Goal: Book appointment/travel/reservation

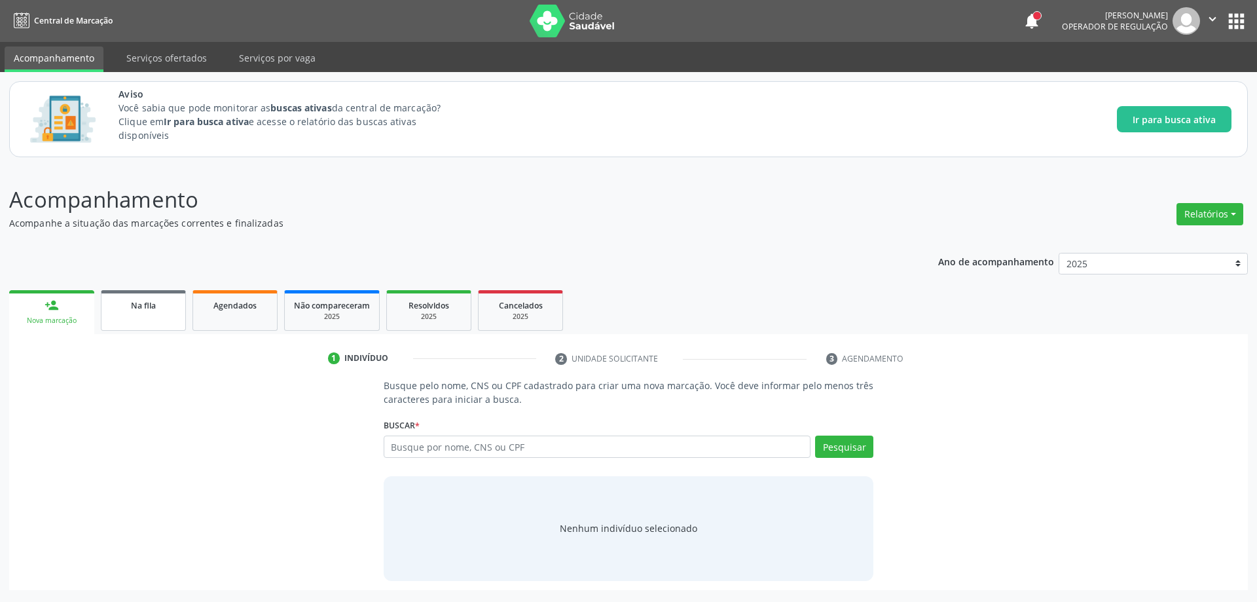
click at [122, 310] on div "Na fila" at bounding box center [143, 305] width 65 height 14
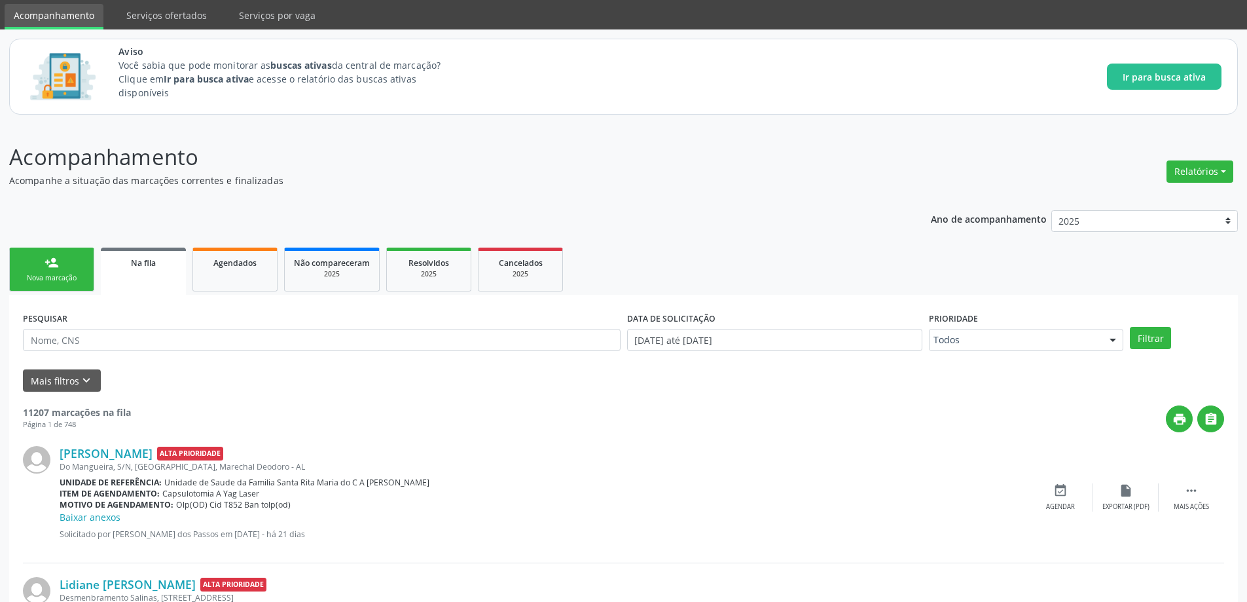
scroll to position [65, 0]
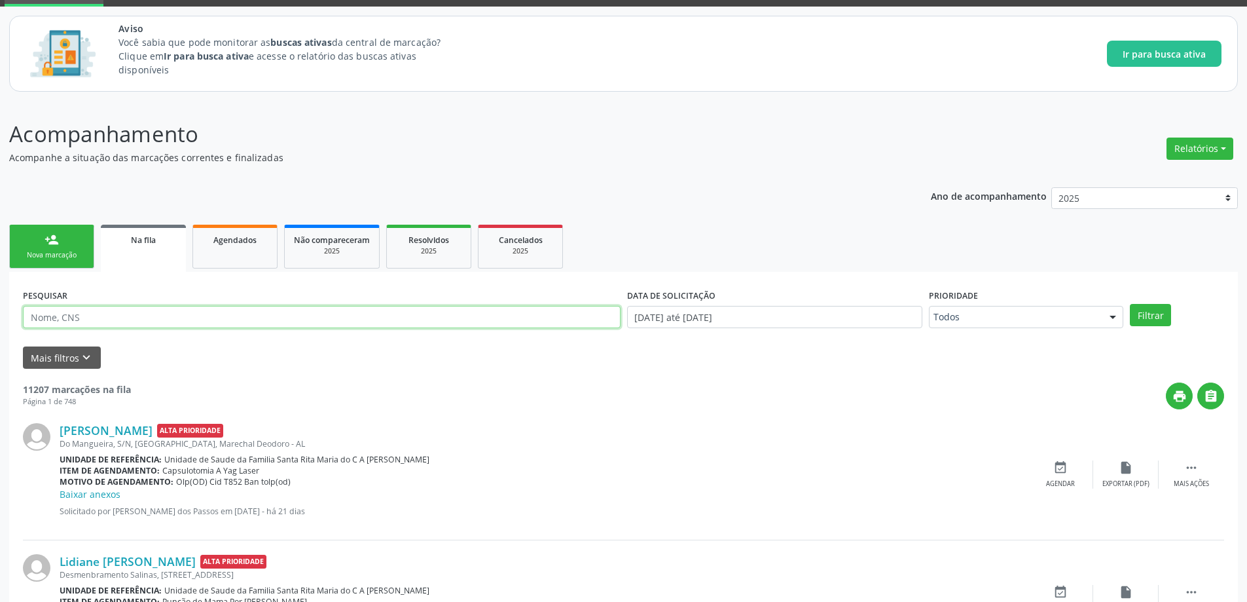
paste input "702 3081 6101 6710"
type input "7"
paste input "702506310690937"
type input "702506310690937"
click at [1145, 317] on button "Filtrar" at bounding box center [1150, 315] width 41 height 22
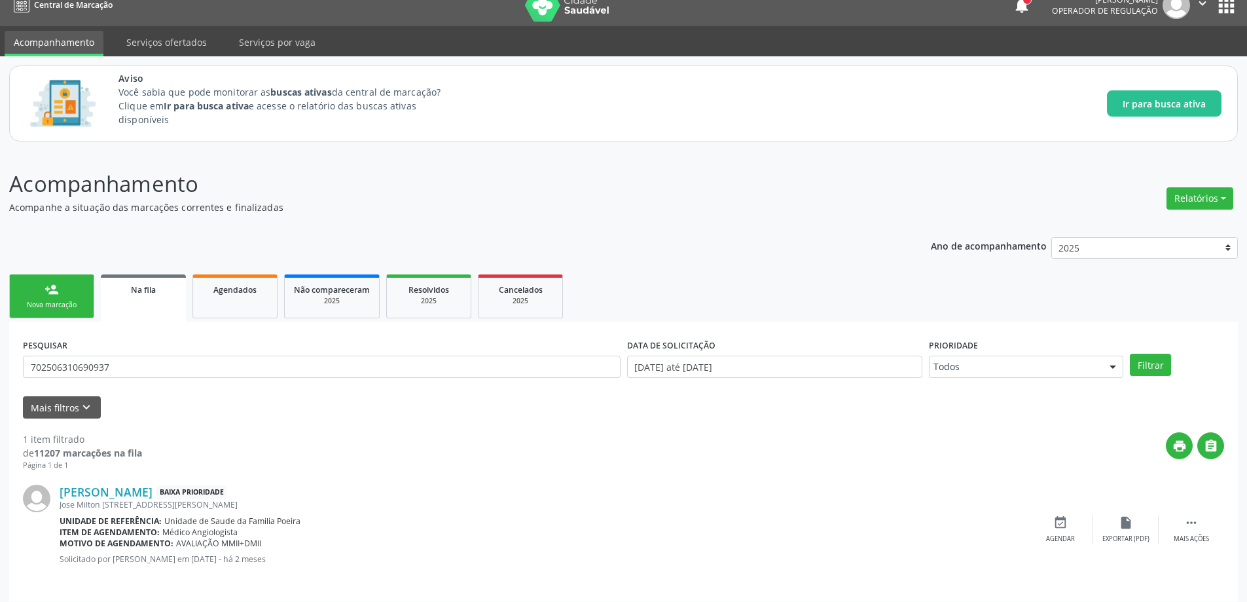
scroll to position [24, 0]
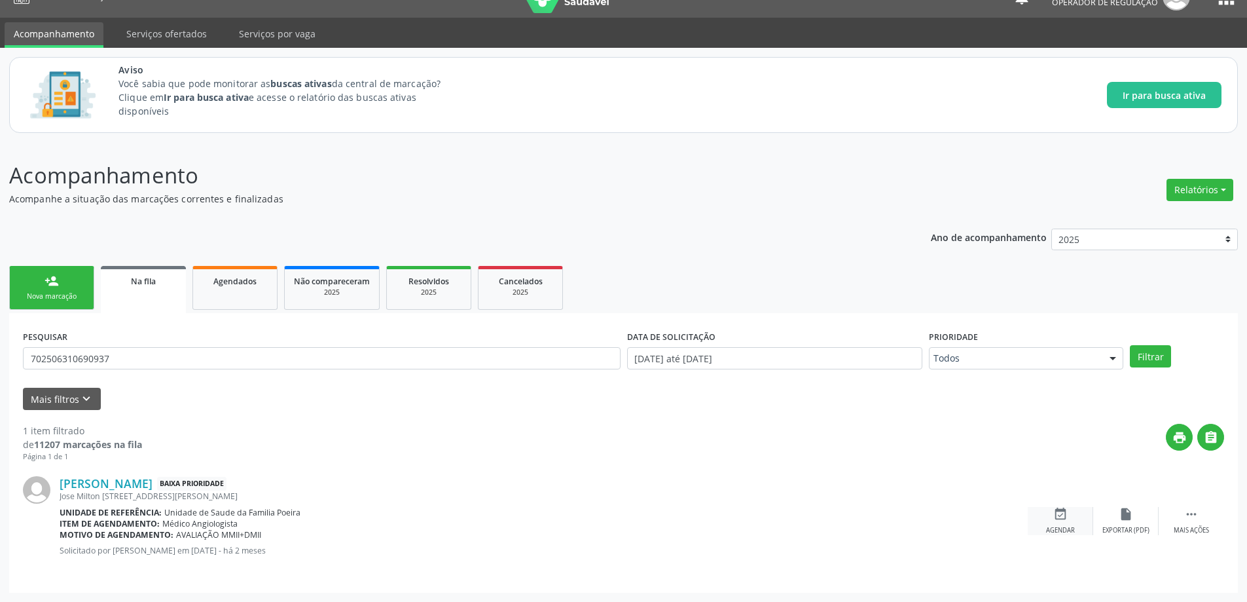
click at [1060, 523] on div "event_available Agendar" at bounding box center [1060, 521] width 65 height 28
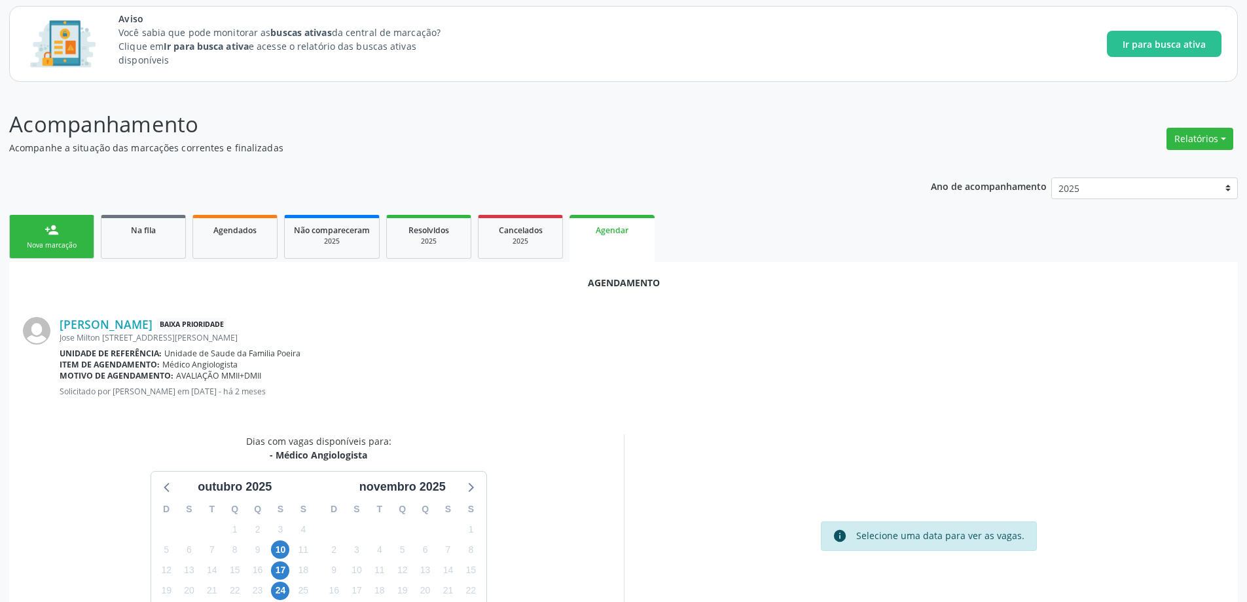
scroll to position [155, 0]
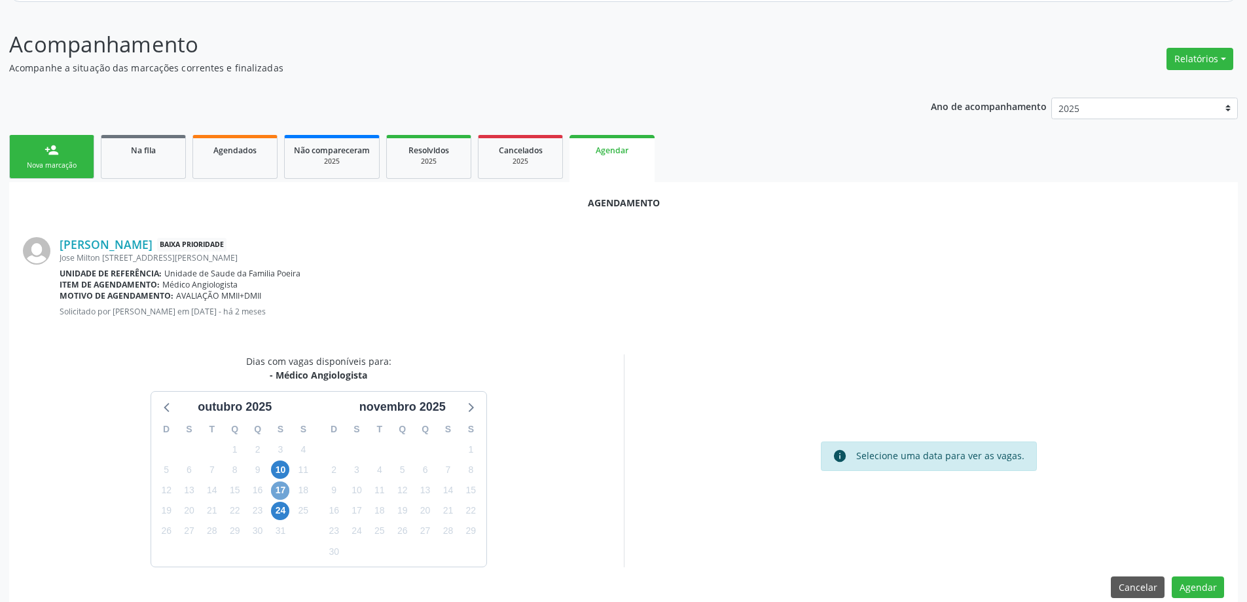
click at [278, 494] on span "17" at bounding box center [280, 490] width 18 height 18
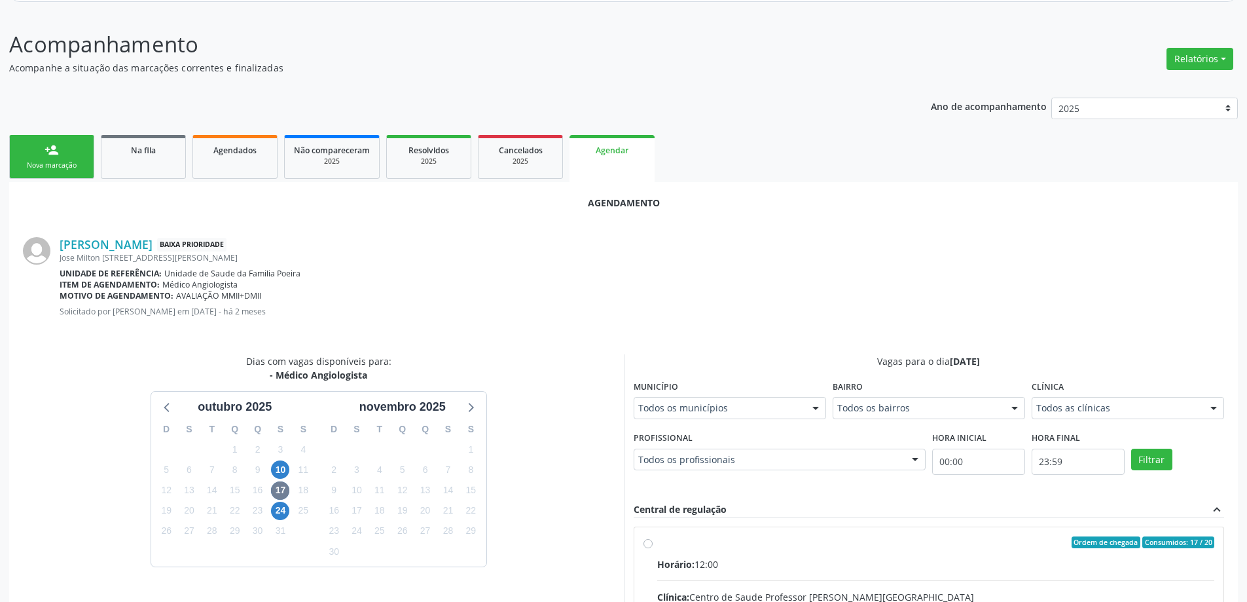
click at [648, 547] on input "Ordem de chegada Consumidos: 17 / 20 Horário: 12:00 Clínica: Centro de Saude Pr…" at bounding box center [647, 542] width 9 height 12
radio input "true"
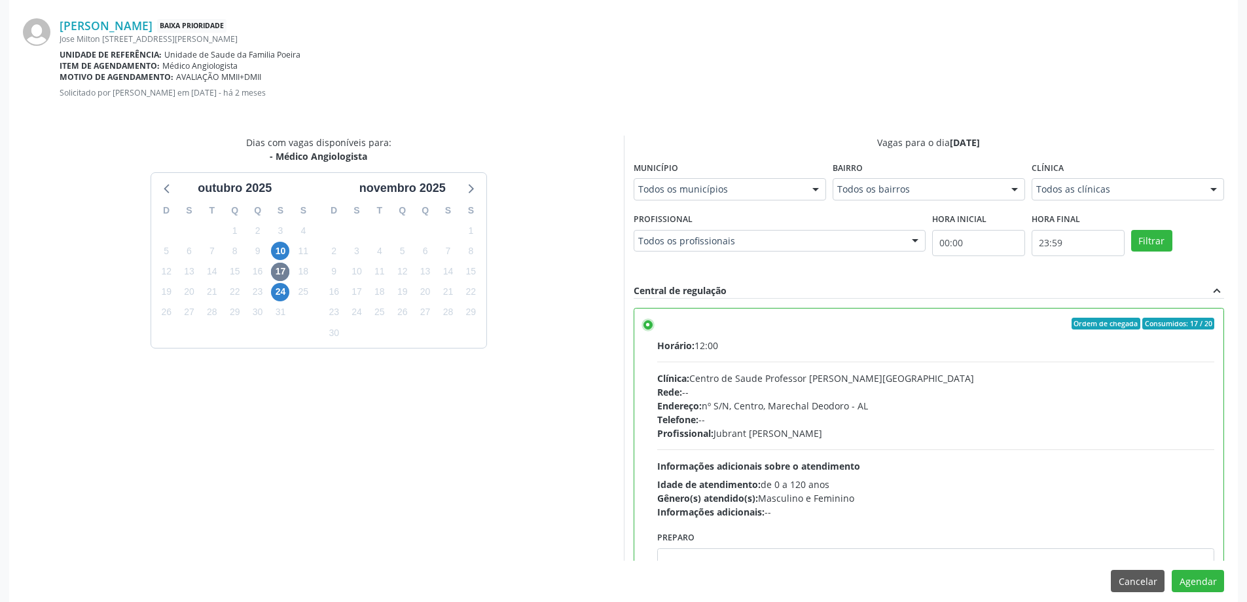
scroll to position [387, 0]
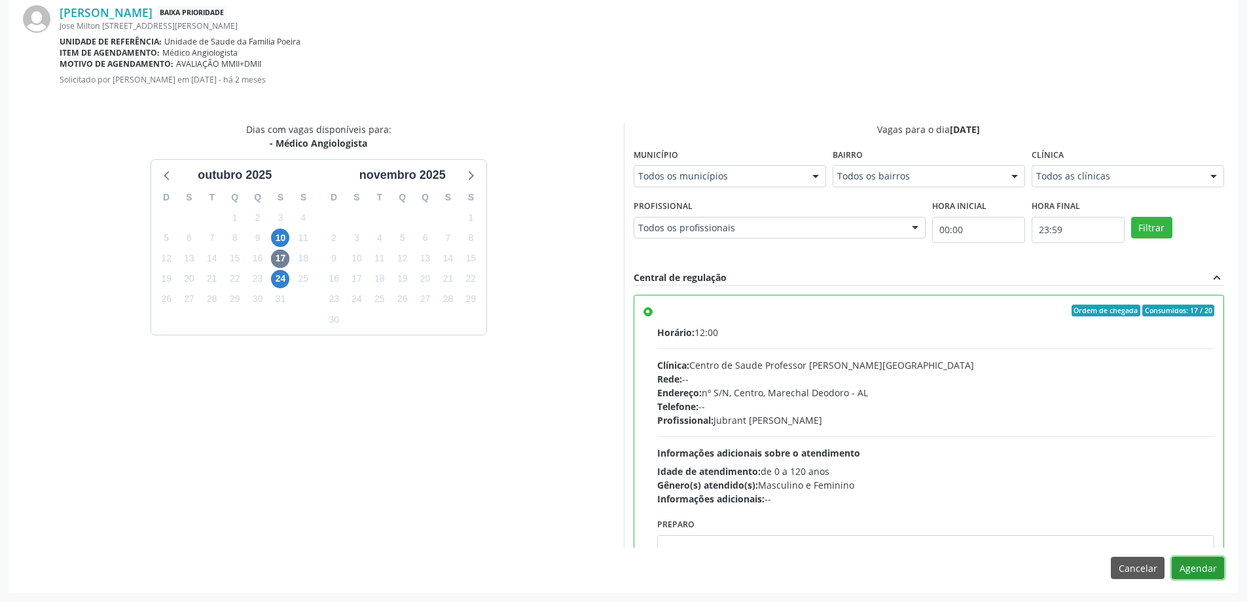
click at [1211, 564] on button "Agendar" at bounding box center [1198, 567] width 52 height 22
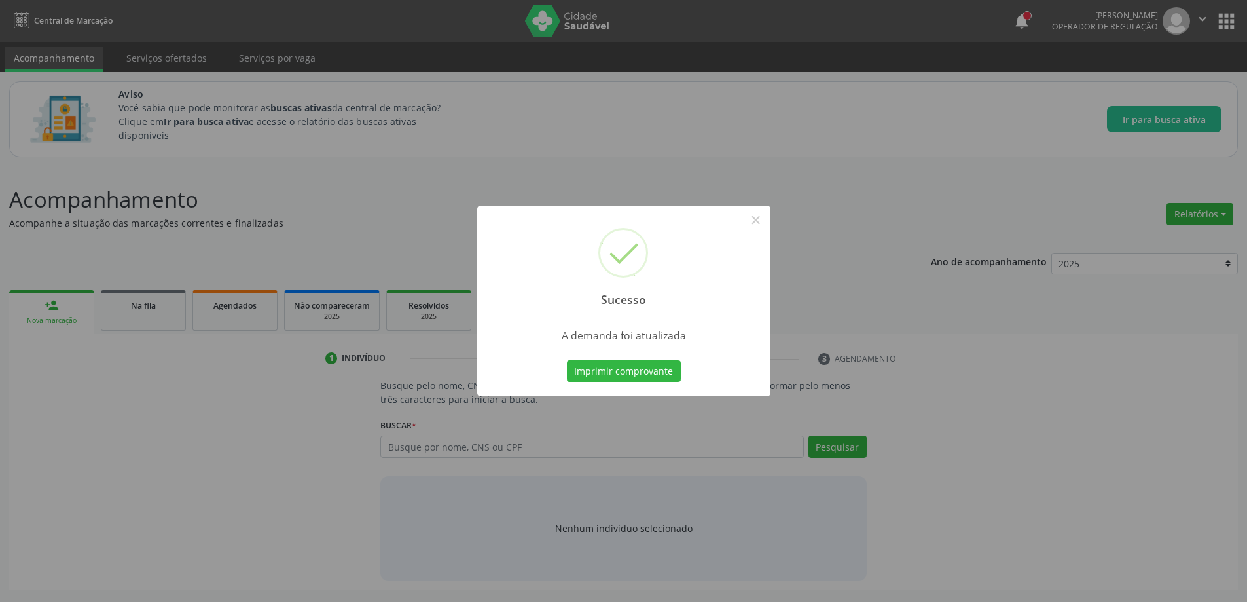
scroll to position [0, 0]
click at [762, 221] on button "×" at bounding box center [760, 220] width 22 height 22
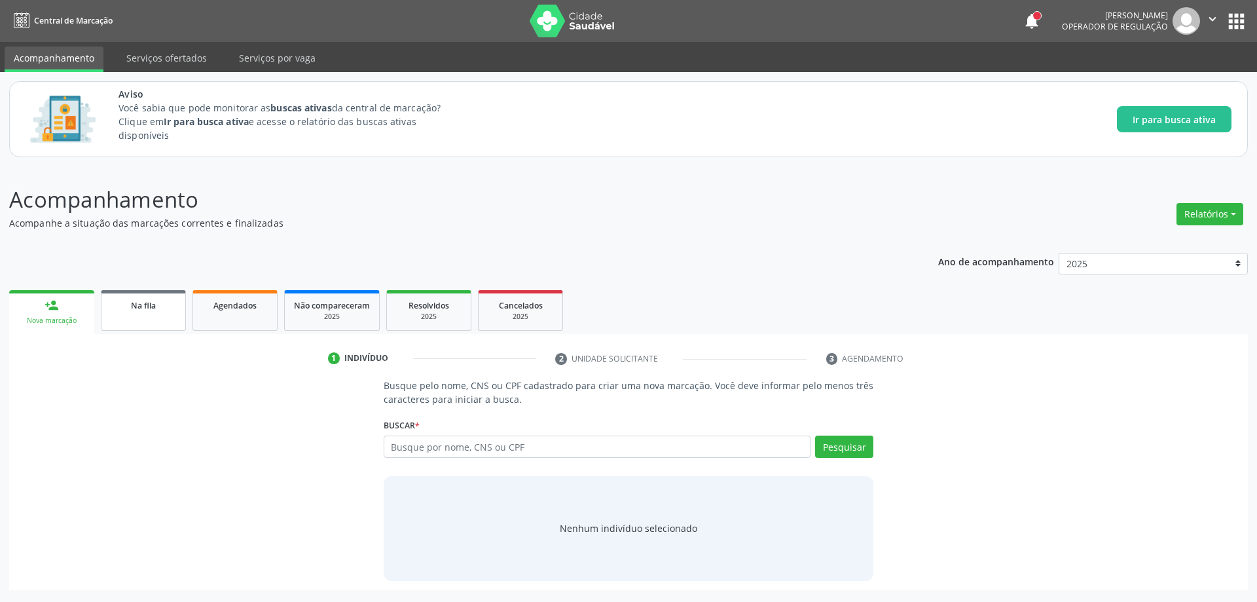
click at [131, 298] on div "Na fila" at bounding box center [143, 305] width 65 height 14
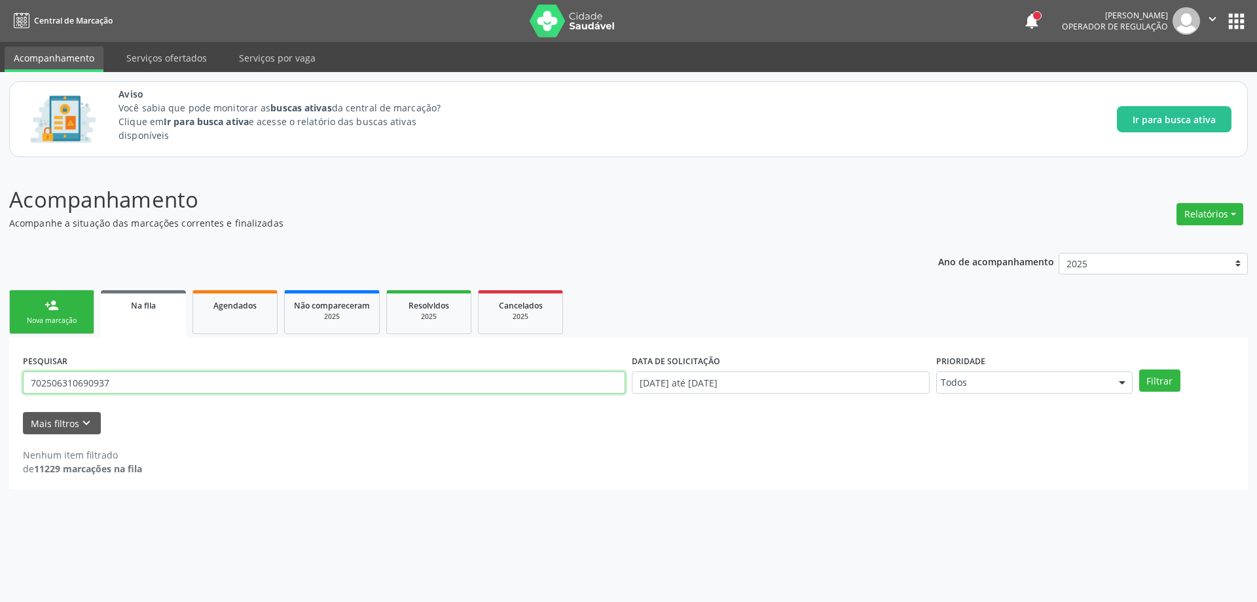
click at [192, 378] on input "702506310690937" at bounding box center [324, 382] width 602 height 22
click at [1166, 386] on button "Filtrar" at bounding box center [1159, 380] width 41 height 22
click at [895, 491] on div "Acompanhamento Acompanhe a situação das marcações correntes e finalizadas Relat…" at bounding box center [628, 383] width 1257 height 435
click at [1173, 377] on button "Filtrar" at bounding box center [1159, 380] width 41 height 22
click at [139, 383] on input "702506310690937" at bounding box center [324, 382] width 602 height 22
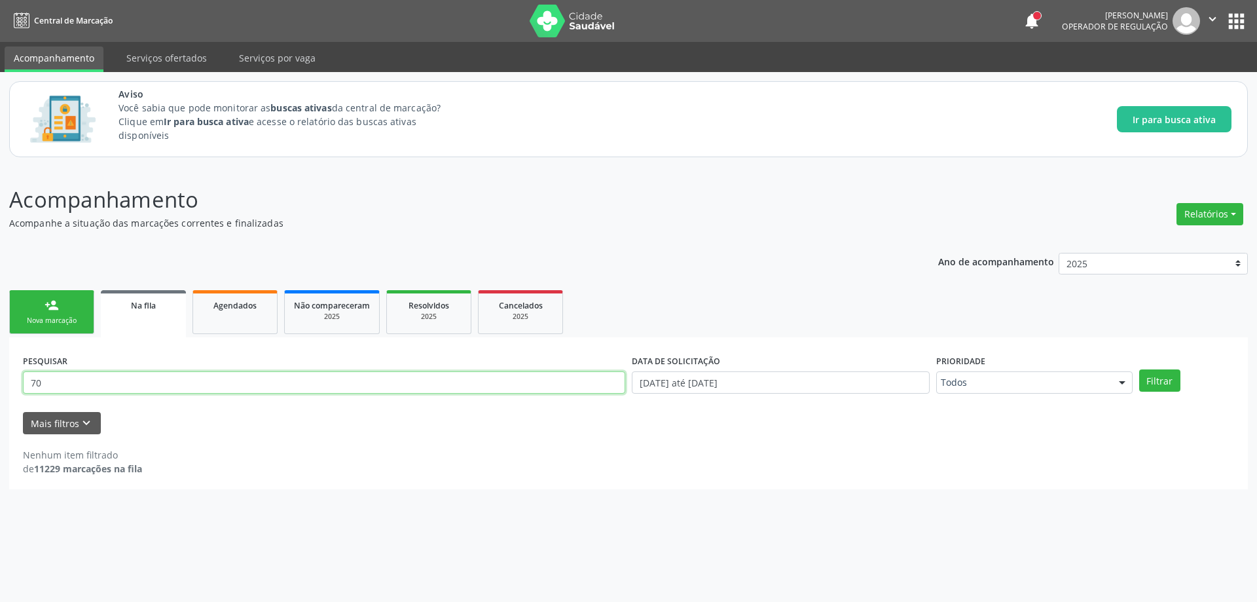
type input "7"
paste input "707001813474534"
type input "707001813474534"
click at [1155, 377] on button "Filtrar" at bounding box center [1159, 380] width 41 height 22
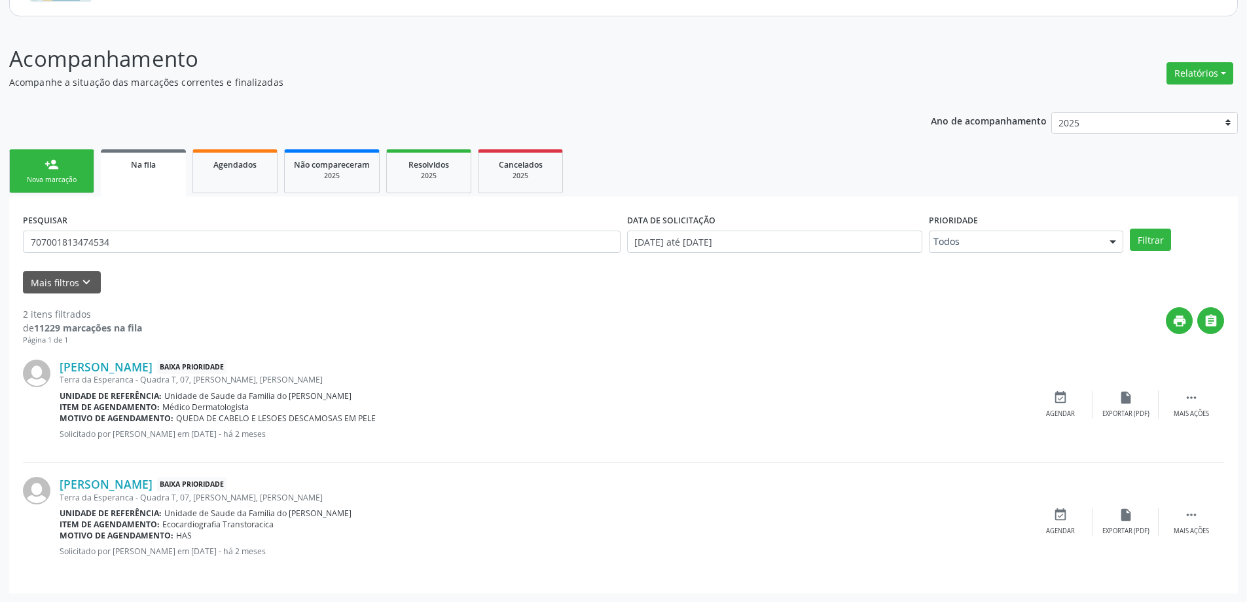
scroll to position [141, 0]
click at [1058, 405] on div "event_available Agendar" at bounding box center [1060, 403] width 65 height 28
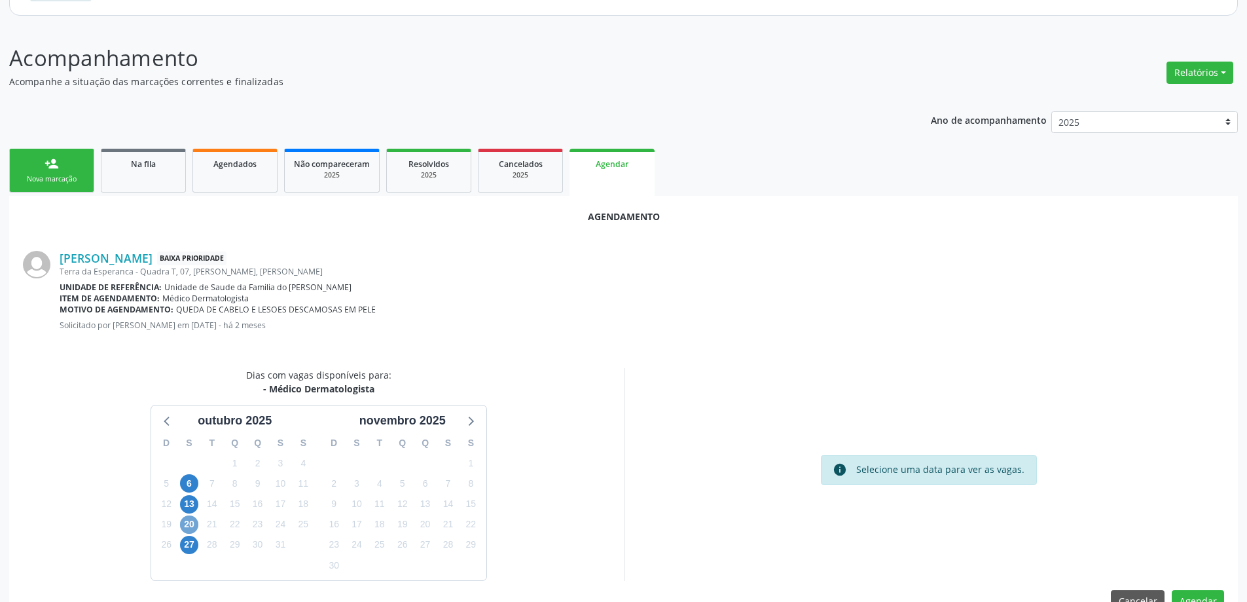
click at [192, 524] on span "20" at bounding box center [189, 524] width 18 height 18
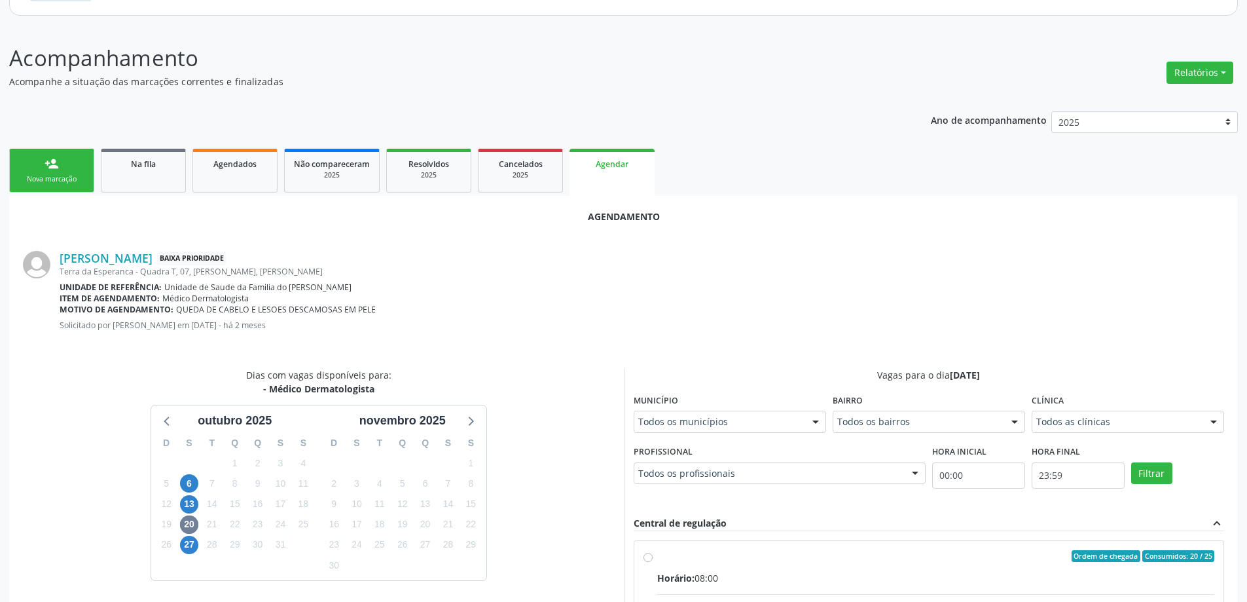
click at [643, 558] on input "Ordem de chegada Consumidos: 20 / 25 Horário: 08:00 Clínica: Centro de Saude Pr…" at bounding box center [647, 556] width 9 height 12
radio input "true"
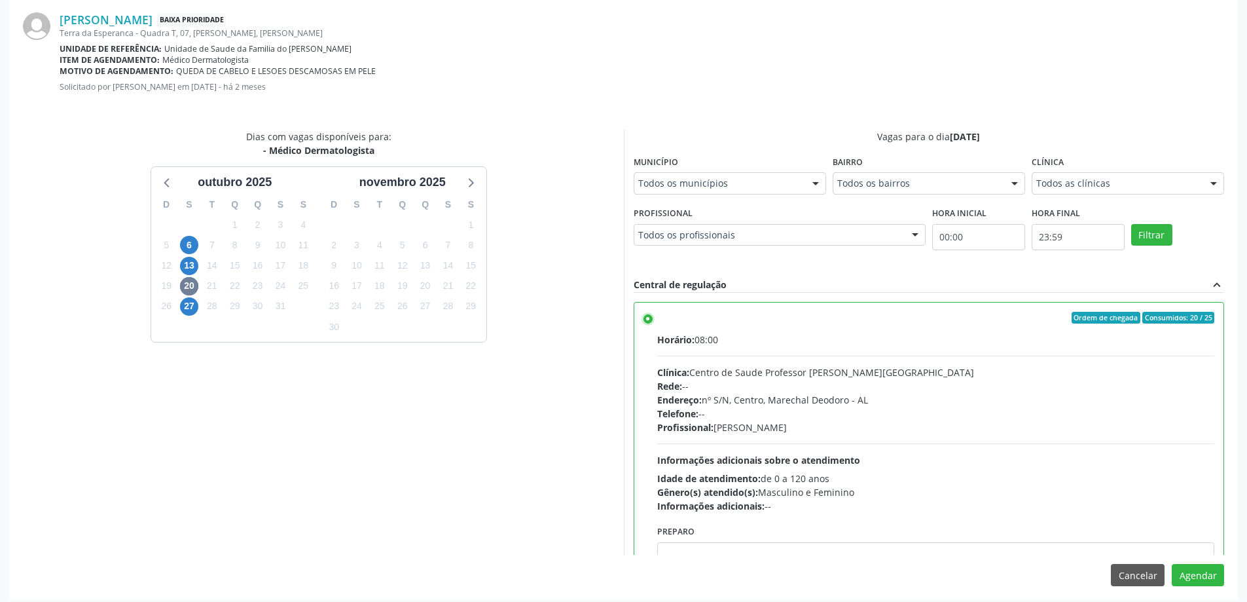
scroll to position [387, 0]
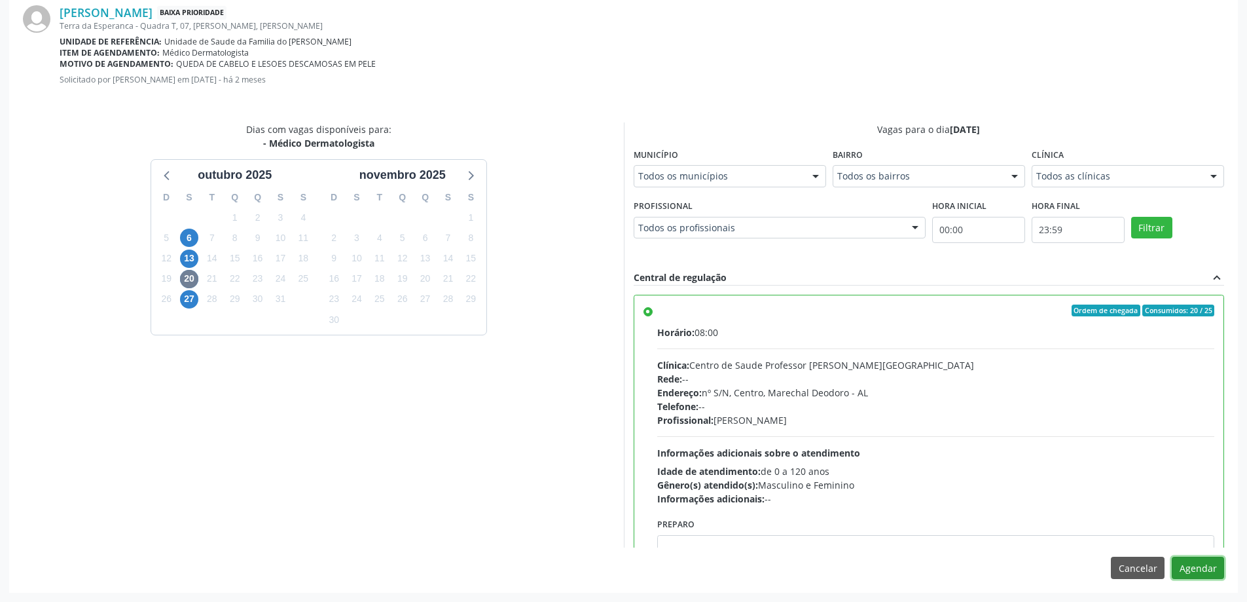
click at [1200, 577] on button "Agendar" at bounding box center [1198, 567] width 52 height 22
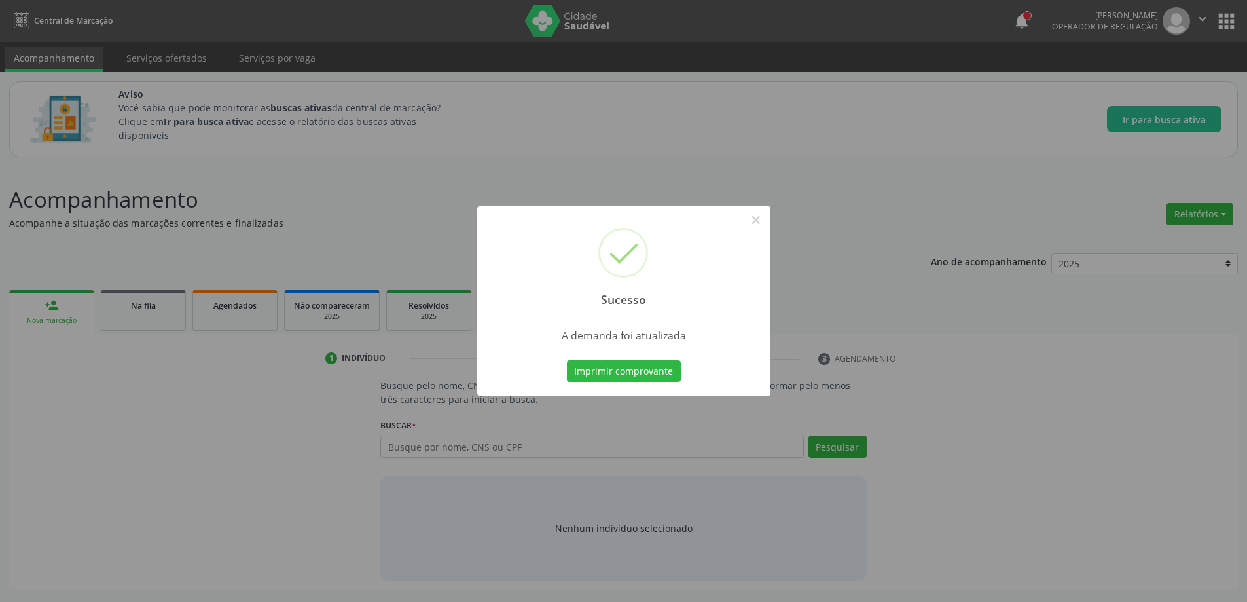
scroll to position [0, 0]
click at [755, 219] on button "×" at bounding box center [760, 220] width 22 height 22
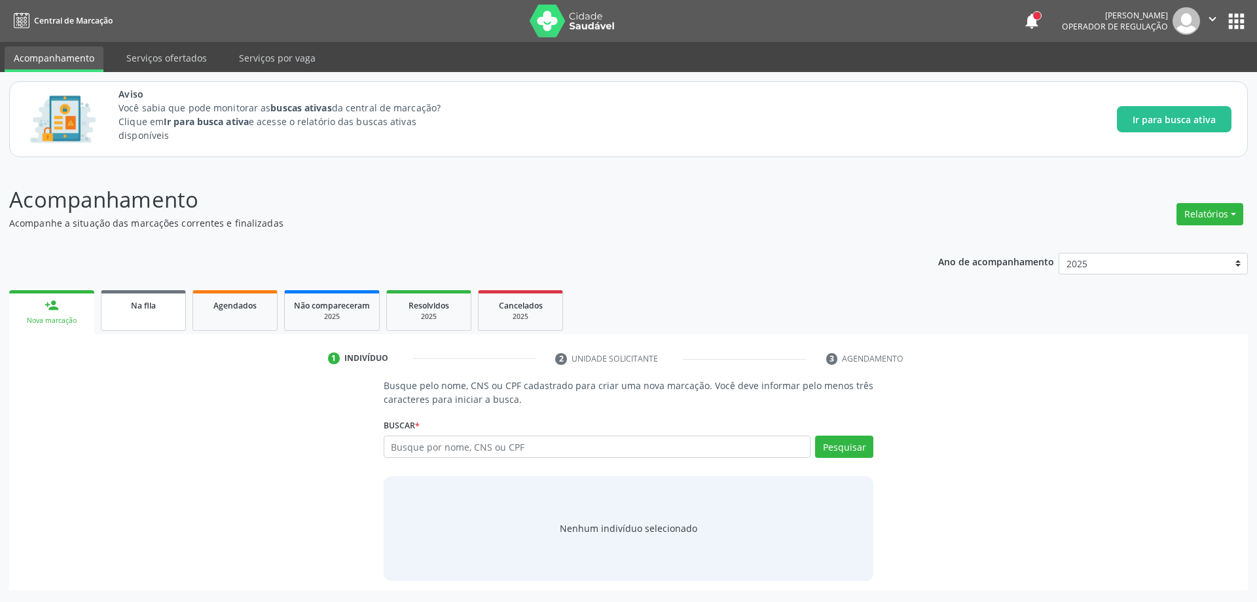
click at [135, 310] on span "Na fila" at bounding box center [143, 305] width 25 height 11
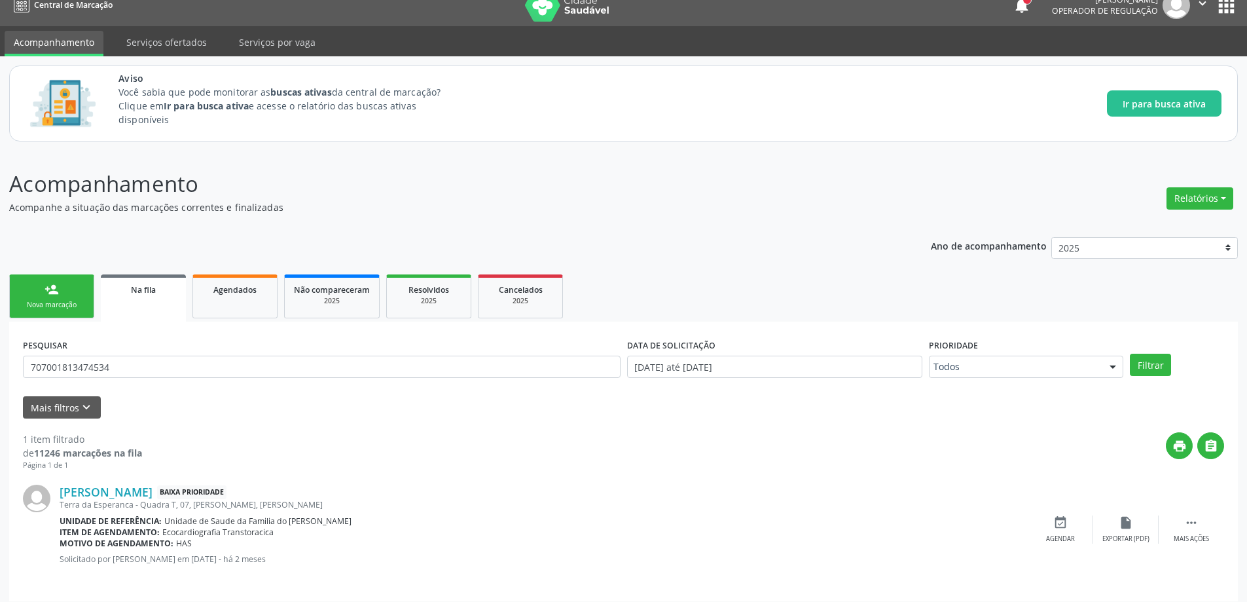
scroll to position [24, 0]
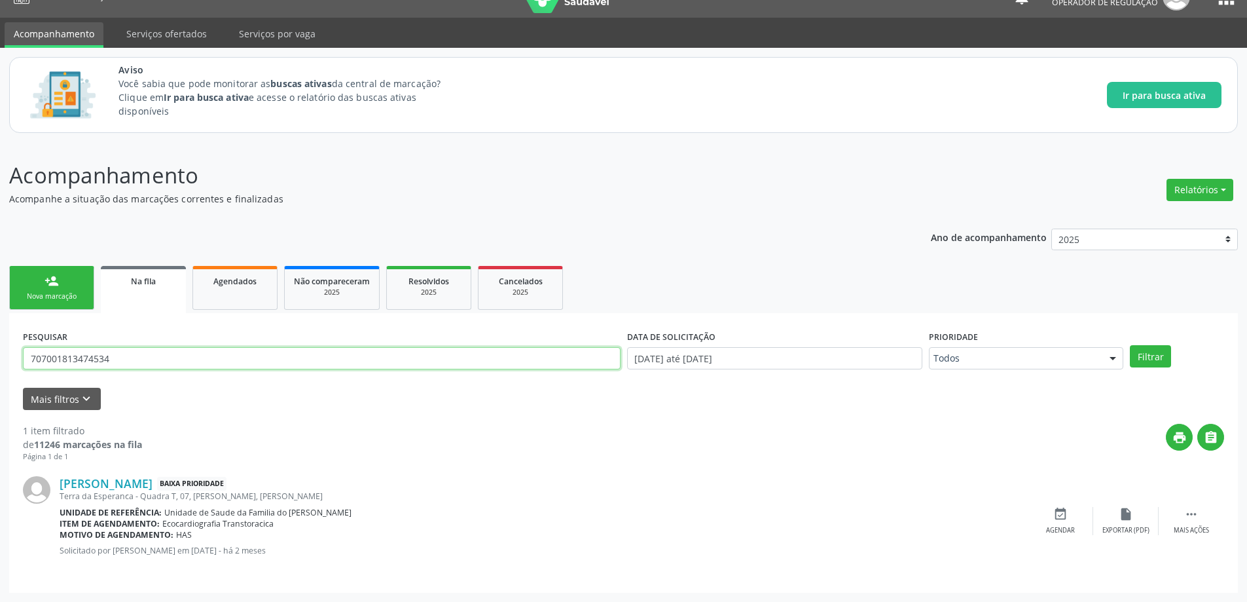
click at [195, 348] on input "707001813474534" at bounding box center [322, 358] width 598 height 22
type input "7"
paste input "702006370284085"
type input "702006370284085"
click at [1163, 353] on button "Filtrar" at bounding box center [1150, 356] width 41 height 22
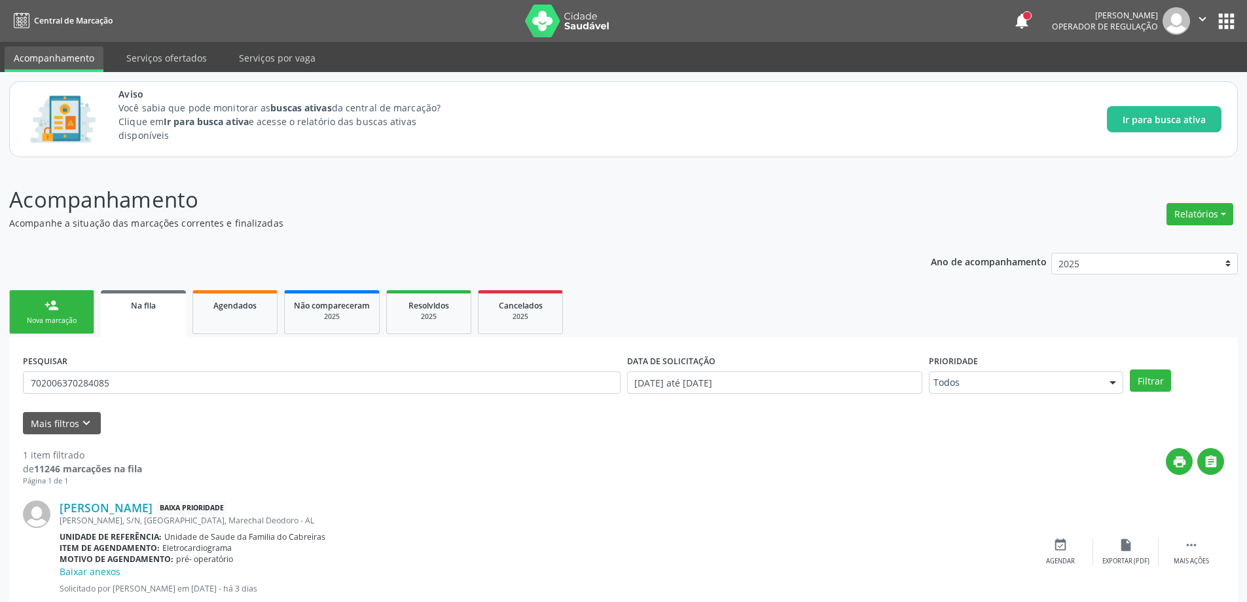
scroll to position [38, 0]
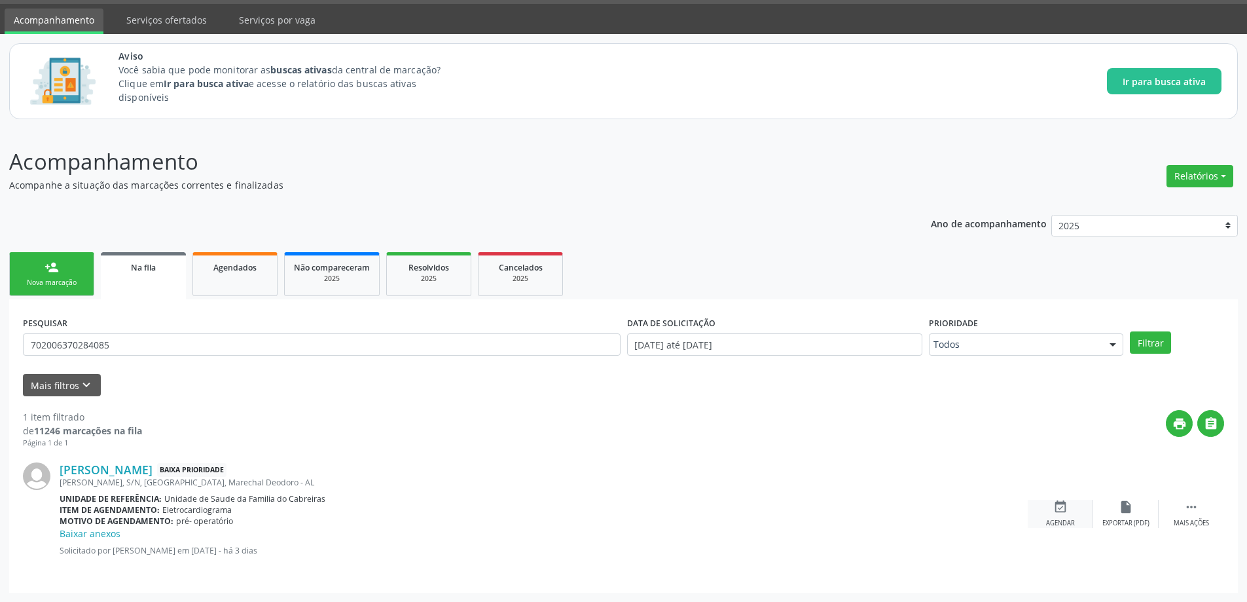
click at [1060, 506] on icon "event_available" at bounding box center [1060, 506] width 14 height 14
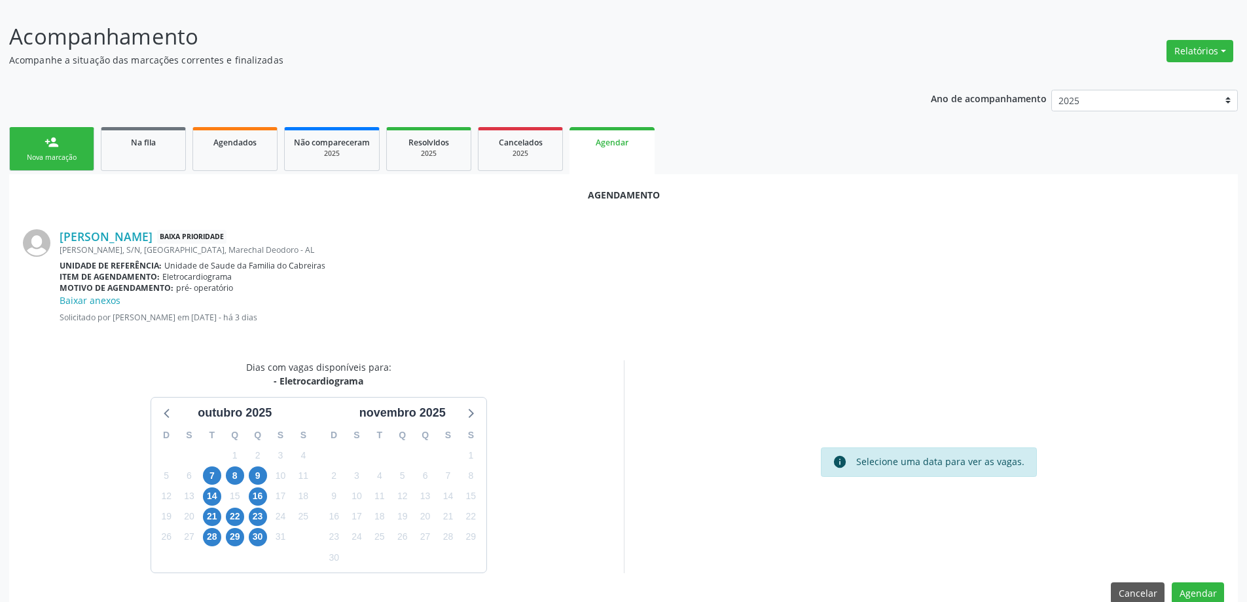
scroll to position [169, 0]
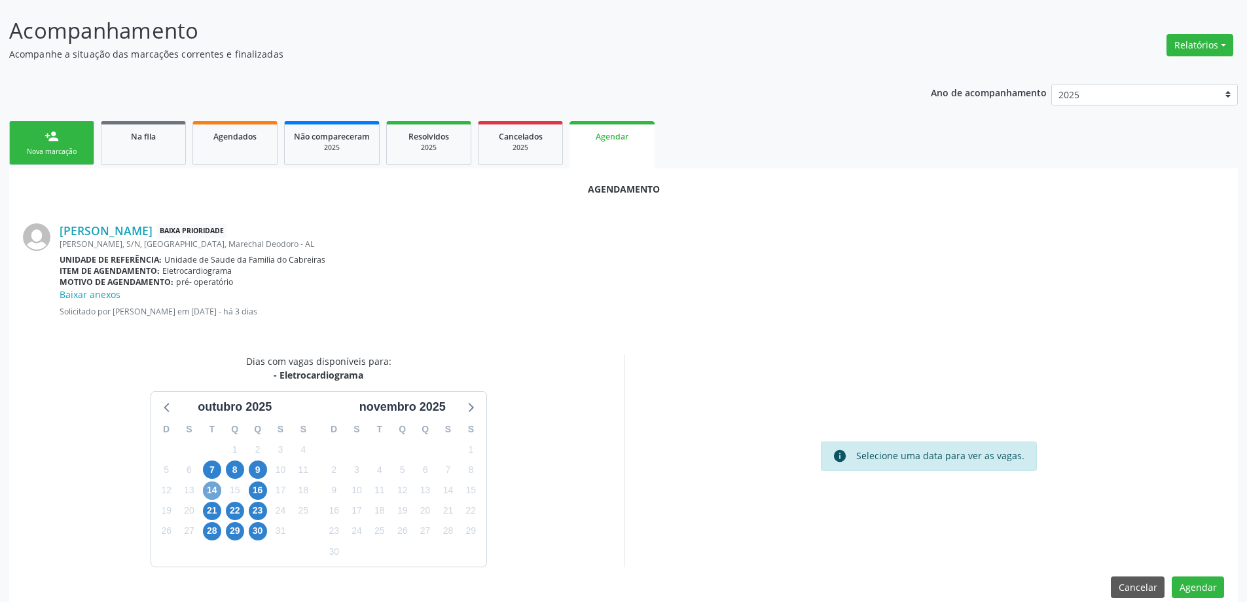
click at [211, 490] on span "14" at bounding box center [212, 490] width 18 height 18
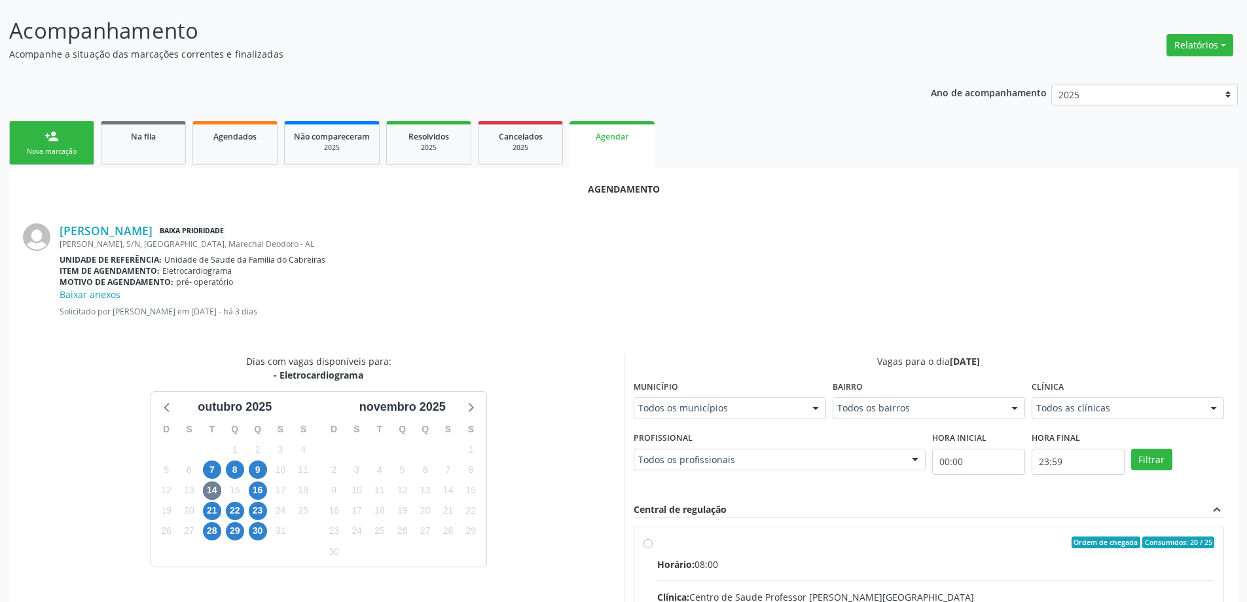
click at [651, 545] on input "Ordem de chegada Consumidos: 20 / 25 Horário: 08:00 Clínica: Centro de Saude Pr…" at bounding box center [647, 542] width 9 height 12
radio input "true"
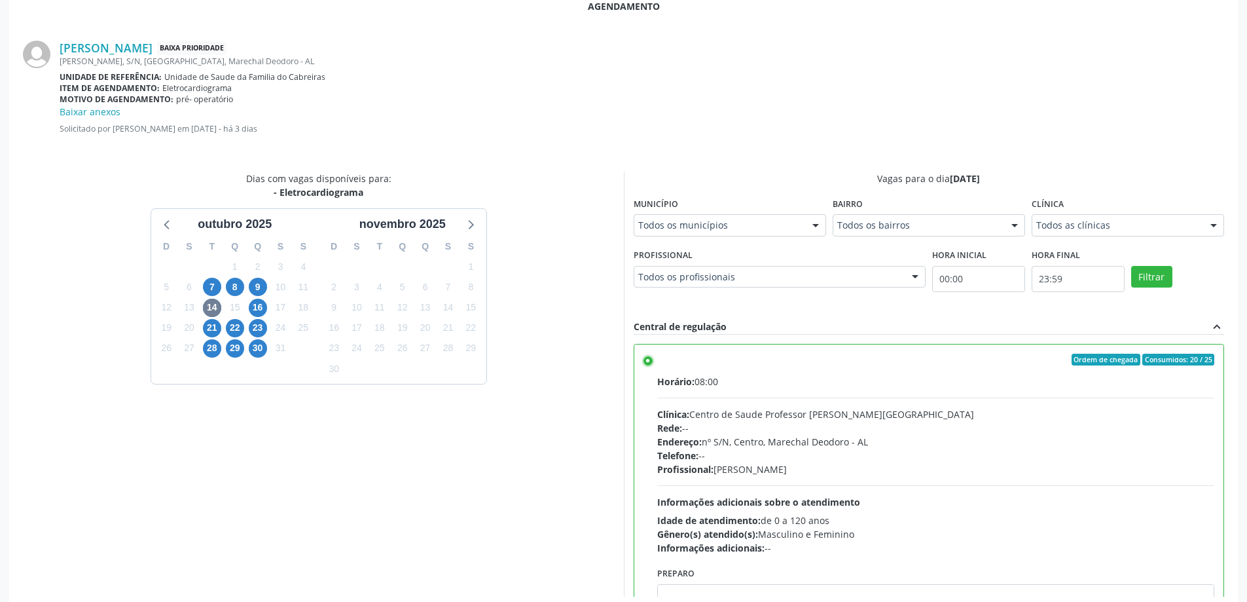
scroll to position [401, 0]
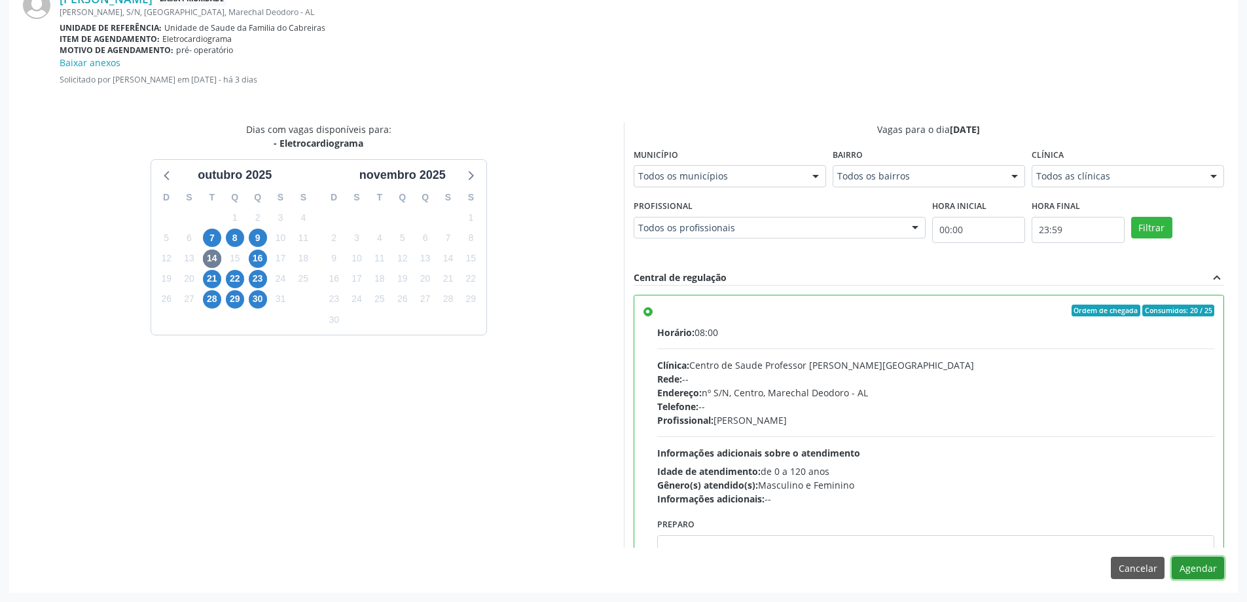
click at [1192, 569] on button "Agendar" at bounding box center [1198, 567] width 52 height 22
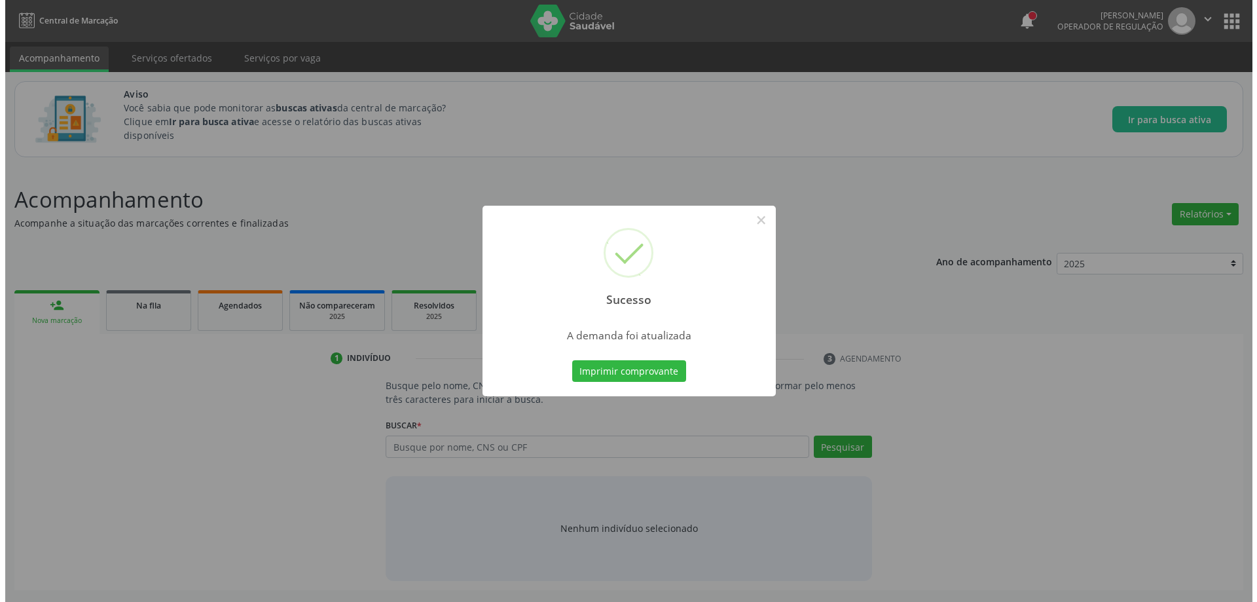
scroll to position [0, 0]
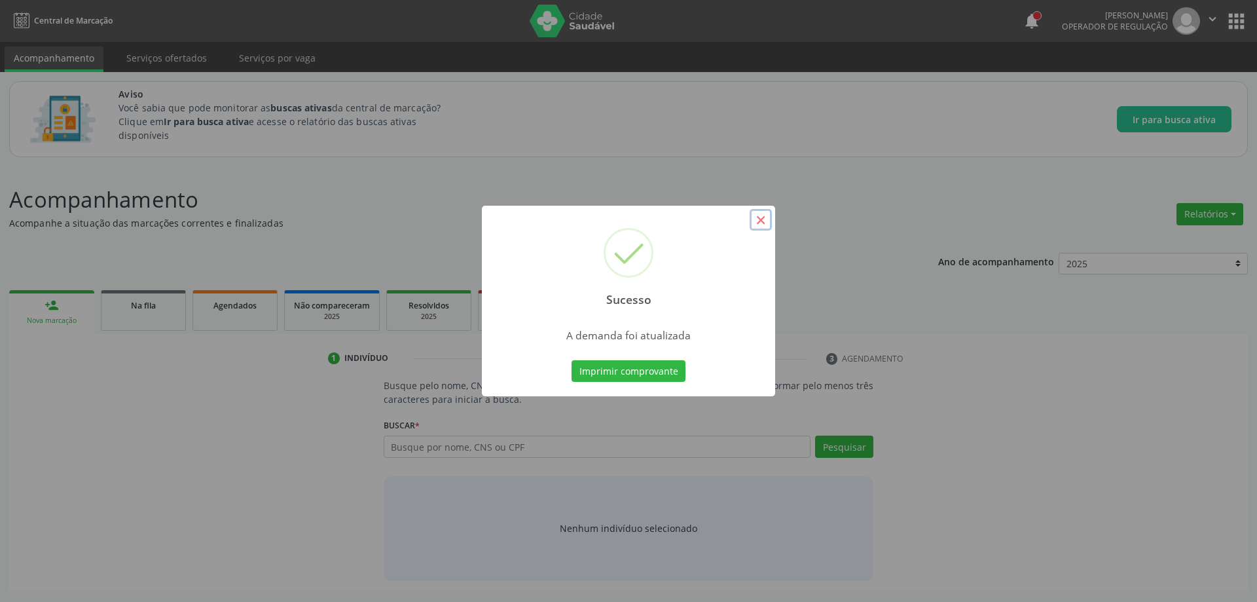
click at [763, 219] on button "×" at bounding box center [760, 220] width 22 height 22
